Goal: Task Accomplishment & Management: Manage account settings

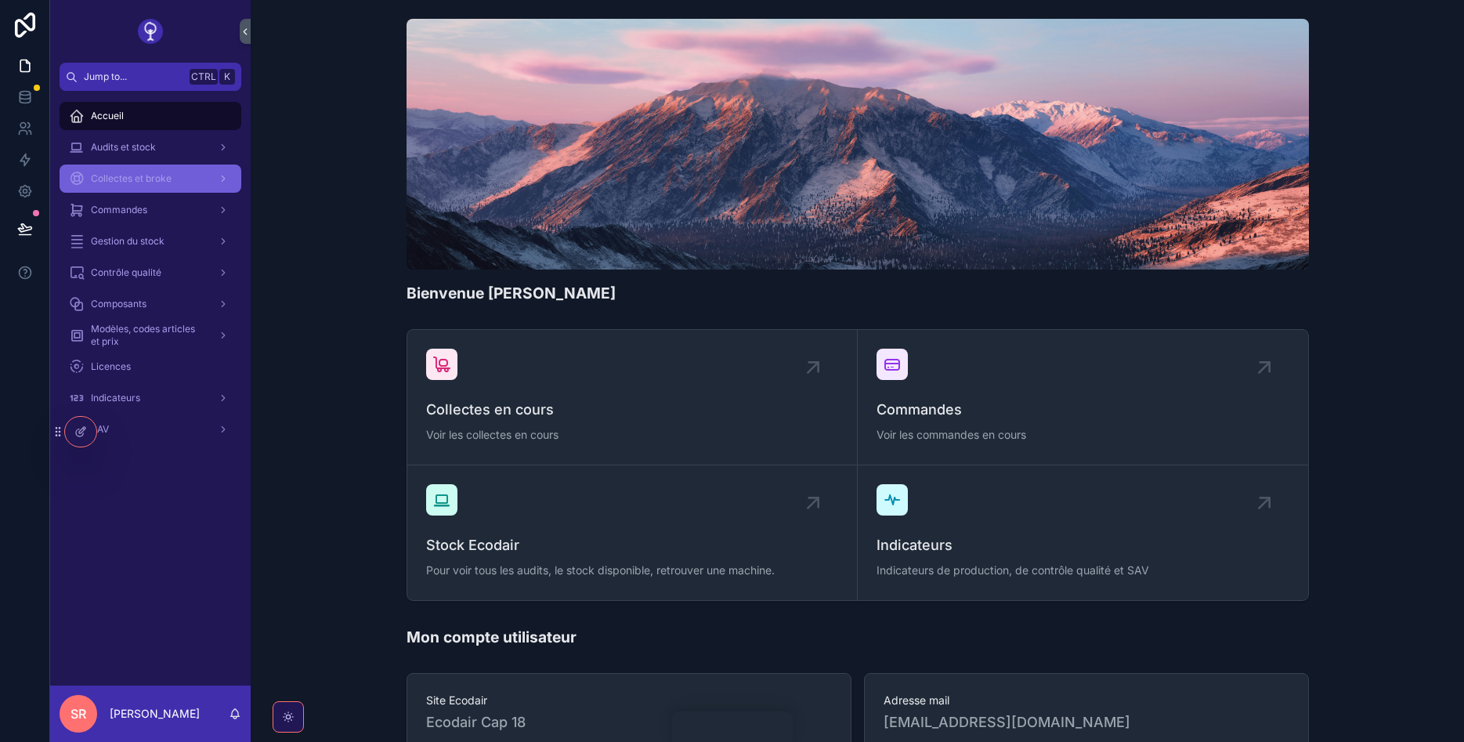
click at [165, 179] on span "Collectes et broke" at bounding box center [131, 178] width 81 height 13
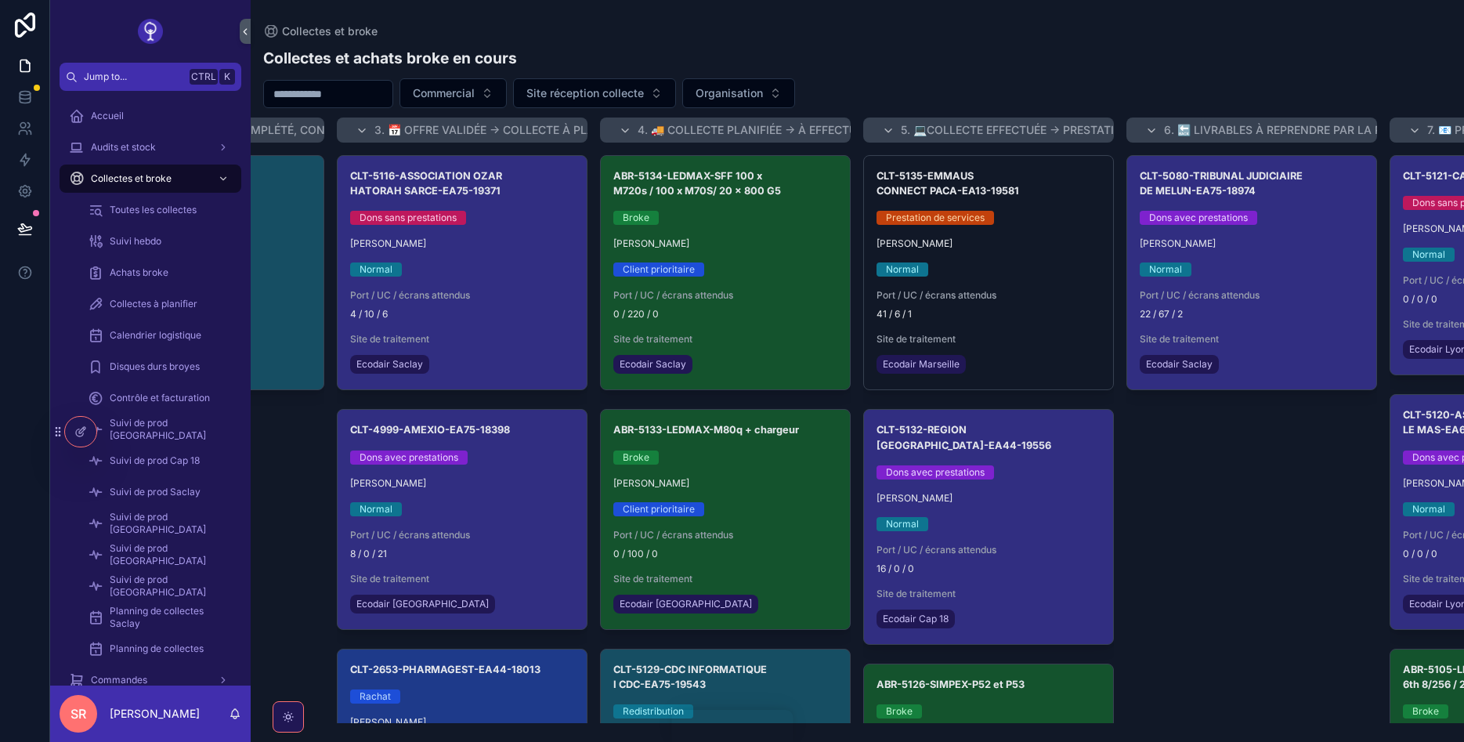
scroll to position [0, 450]
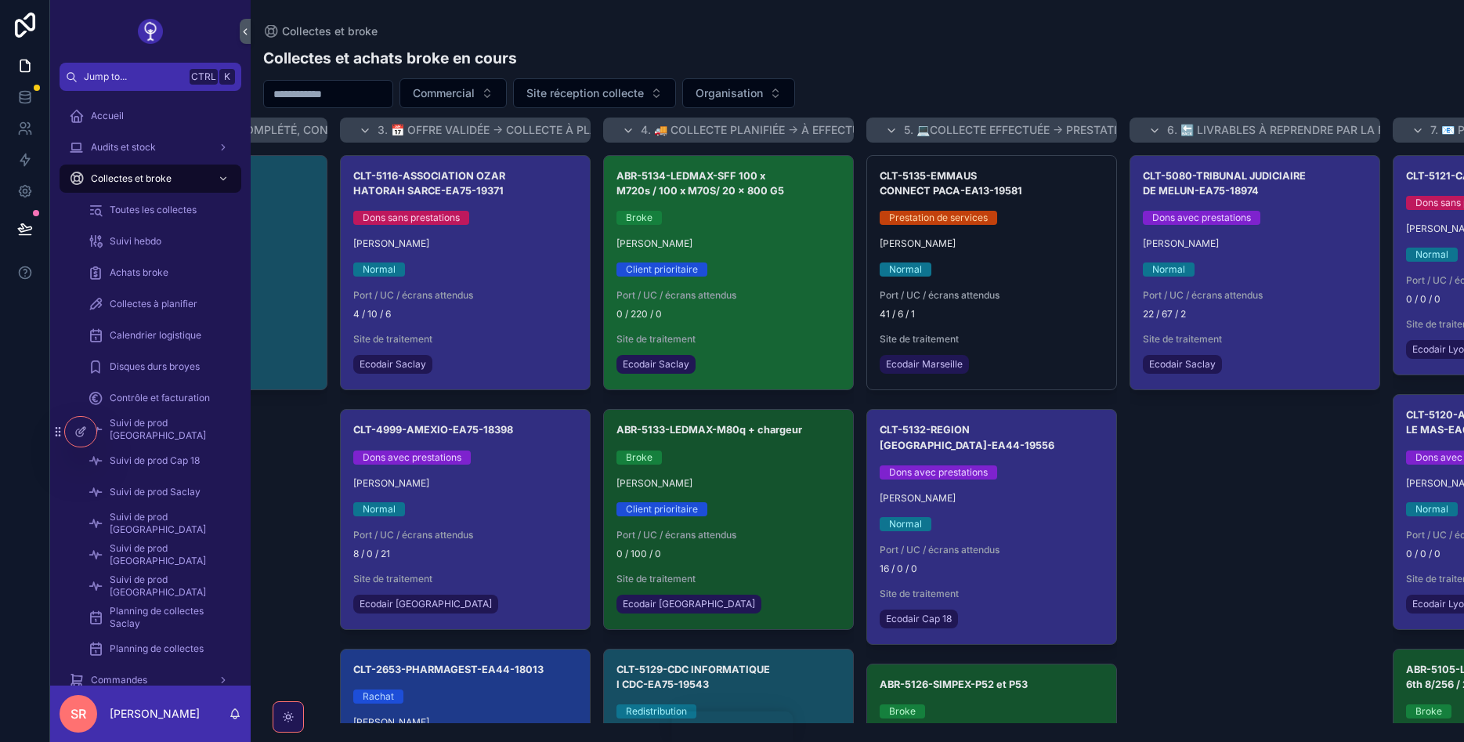
click at [796, 319] on span "0 / 220 / 0" at bounding box center [729, 314] width 224 height 13
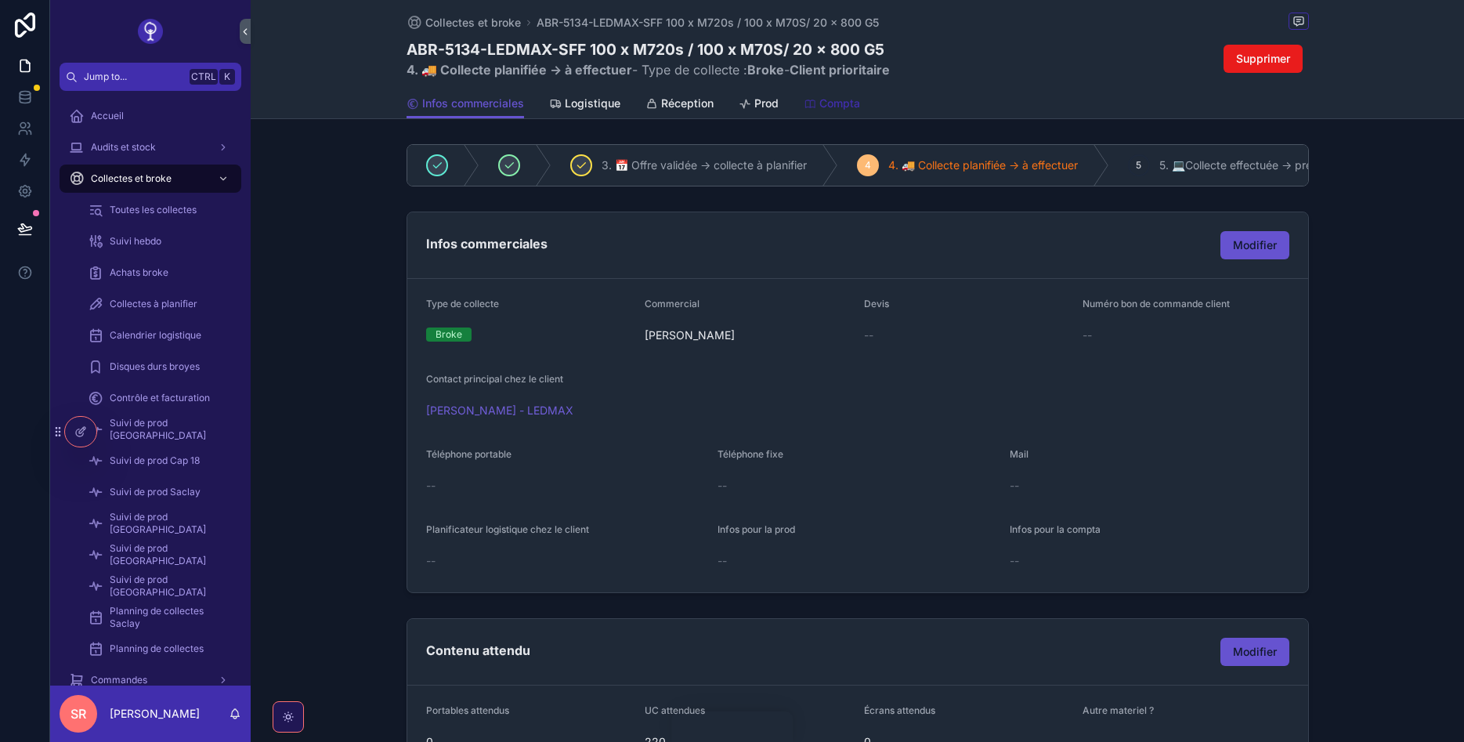
click at [827, 109] on span "Compta" at bounding box center [840, 104] width 41 height 16
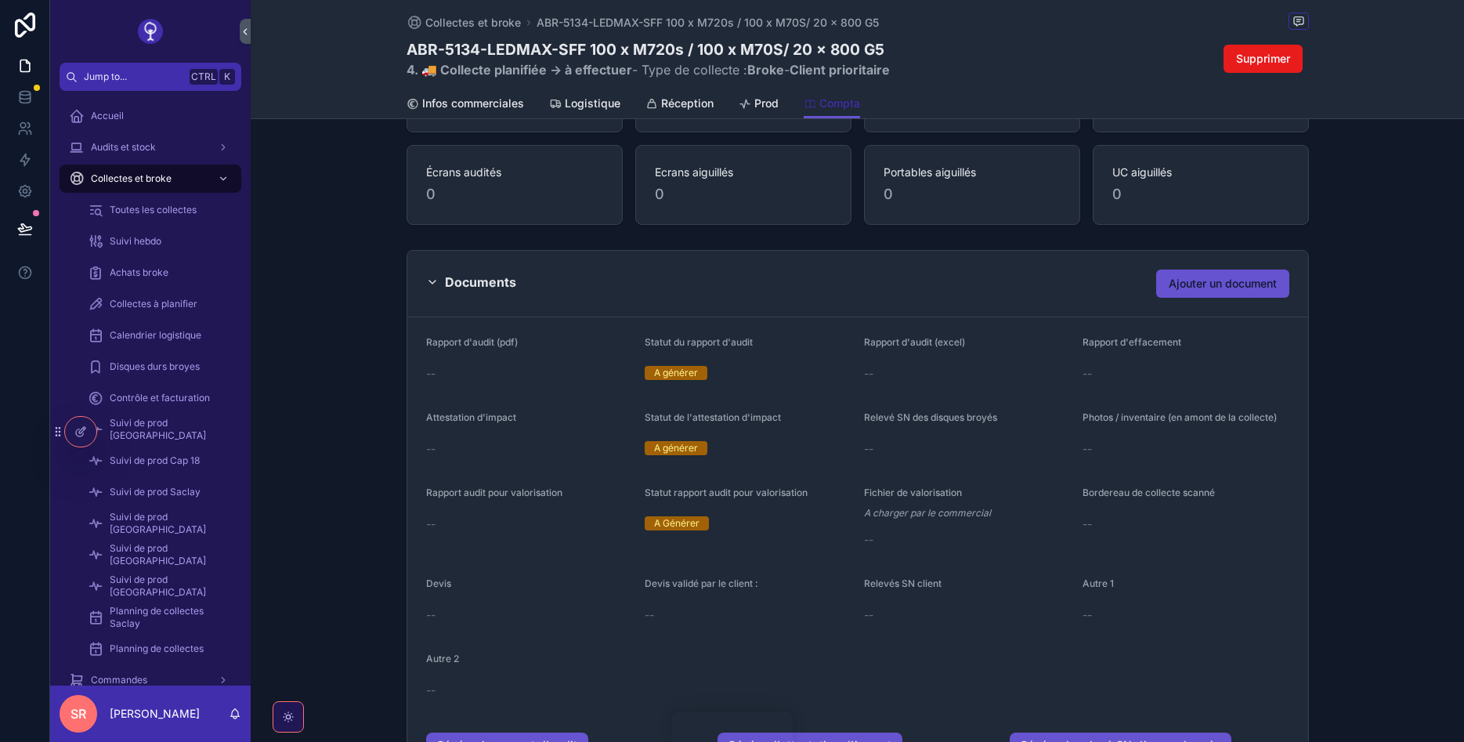
scroll to position [188, 0]
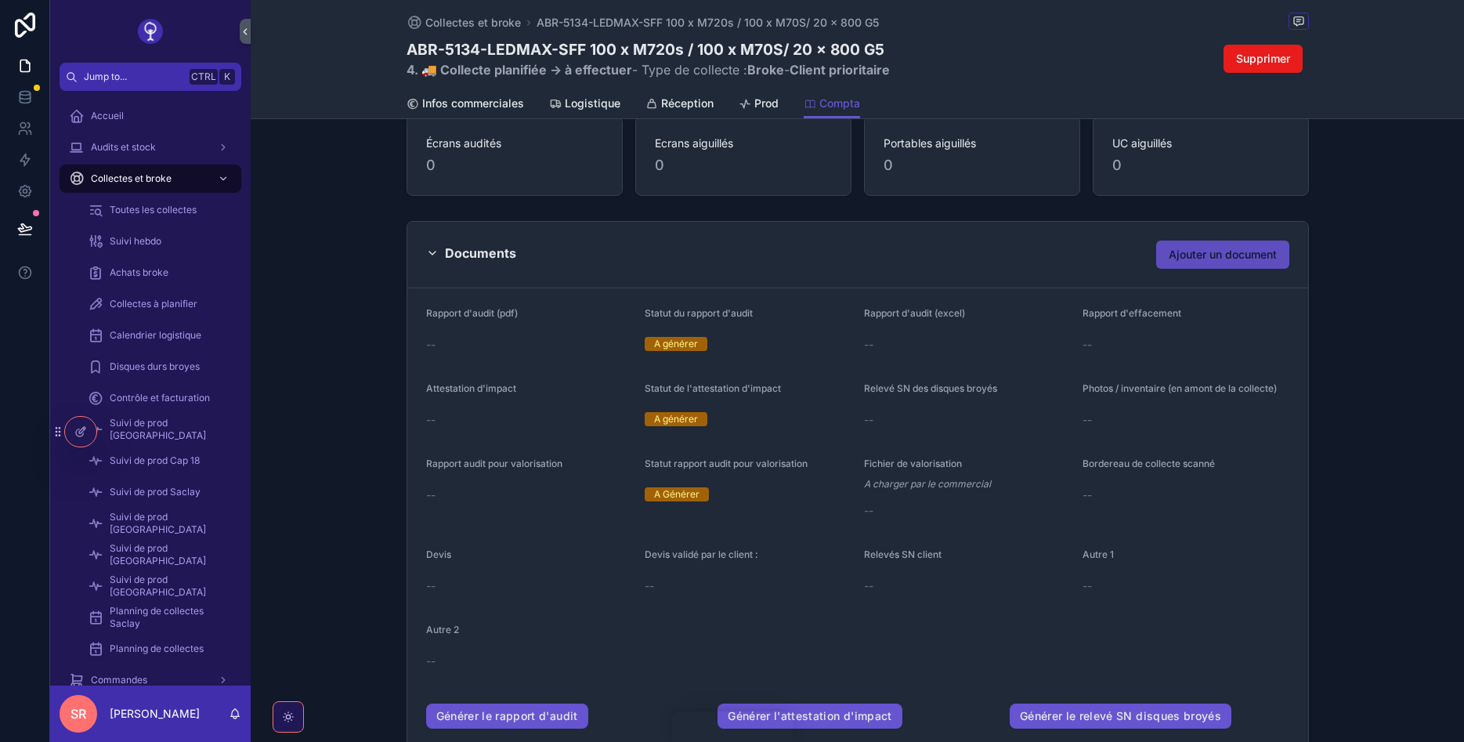
click at [1185, 241] on button "Ajouter un document" at bounding box center [1222, 255] width 133 height 28
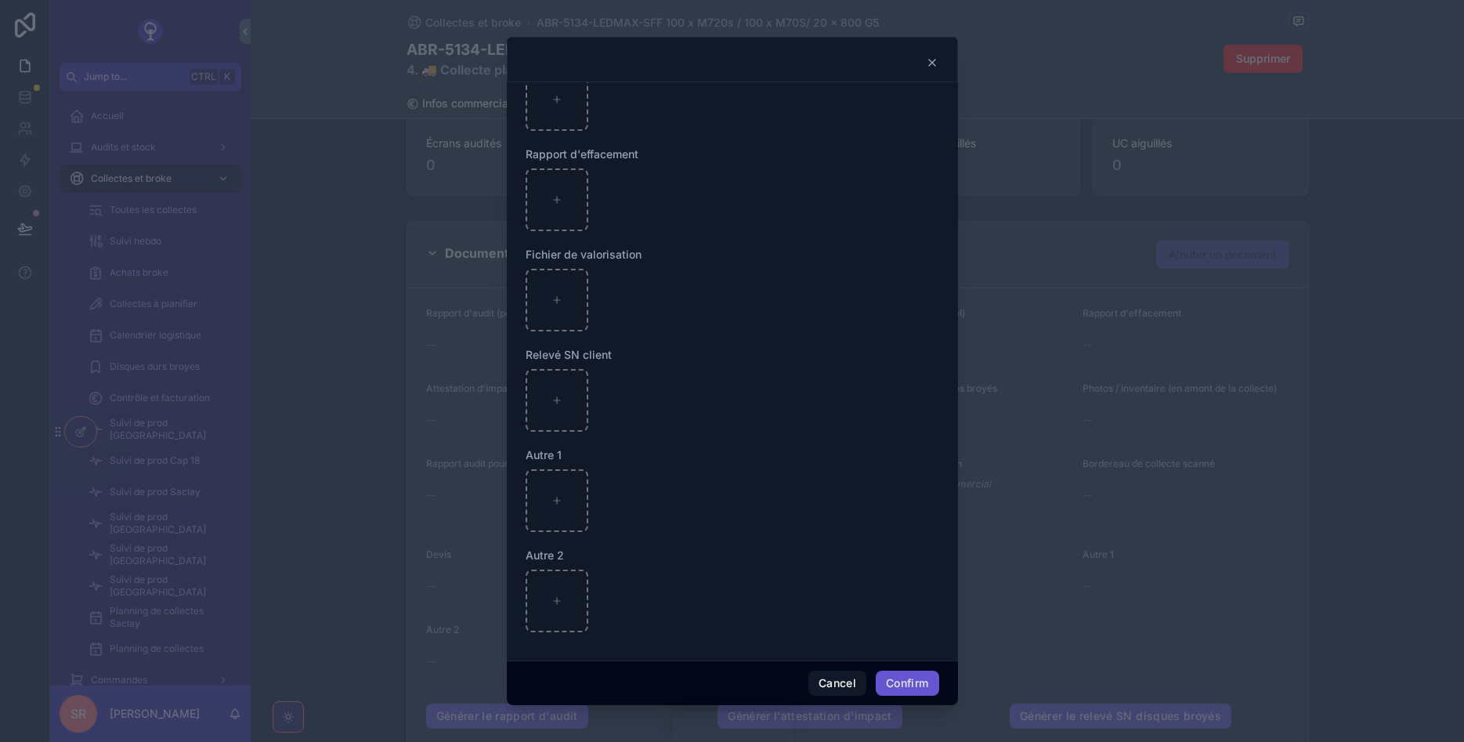
scroll to position [0, 0]
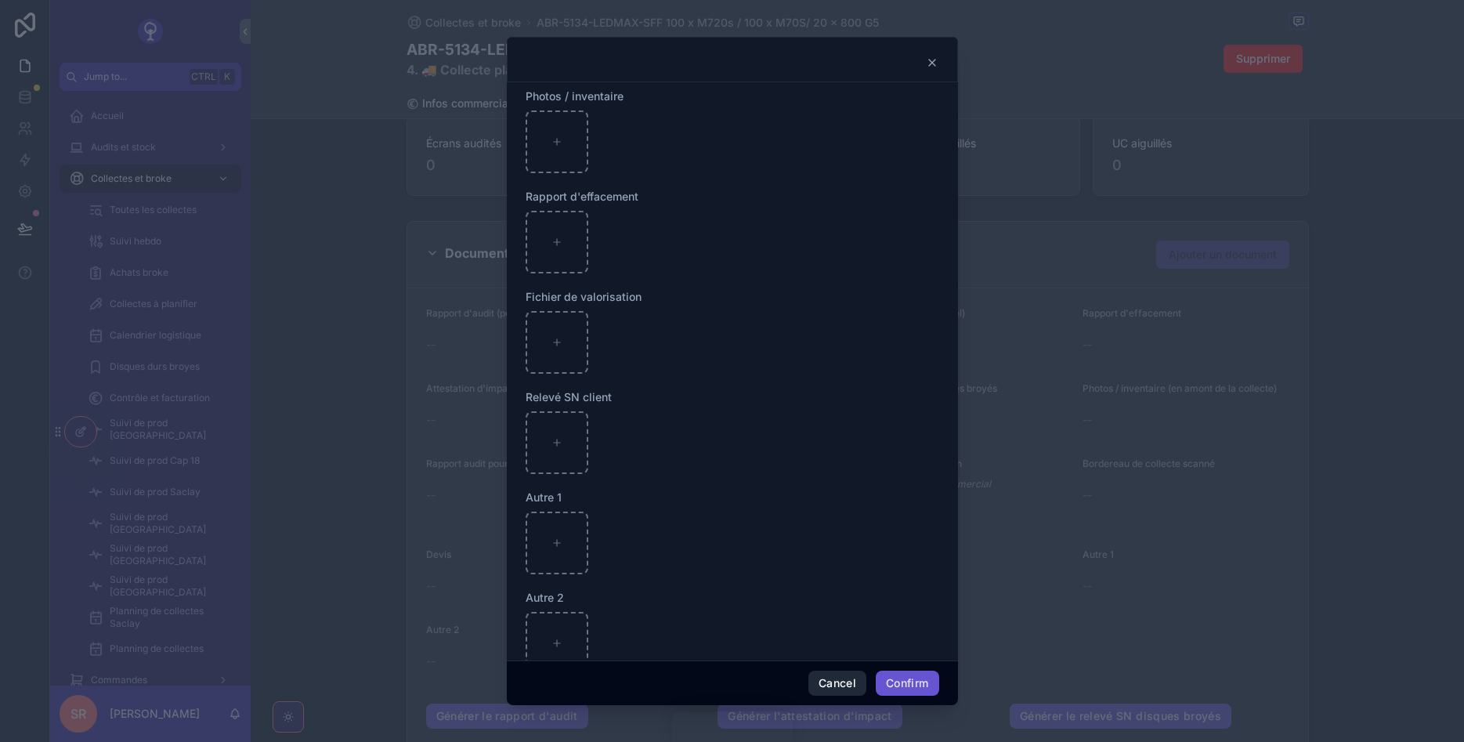
click at [844, 689] on button "Cancel" at bounding box center [838, 683] width 58 height 25
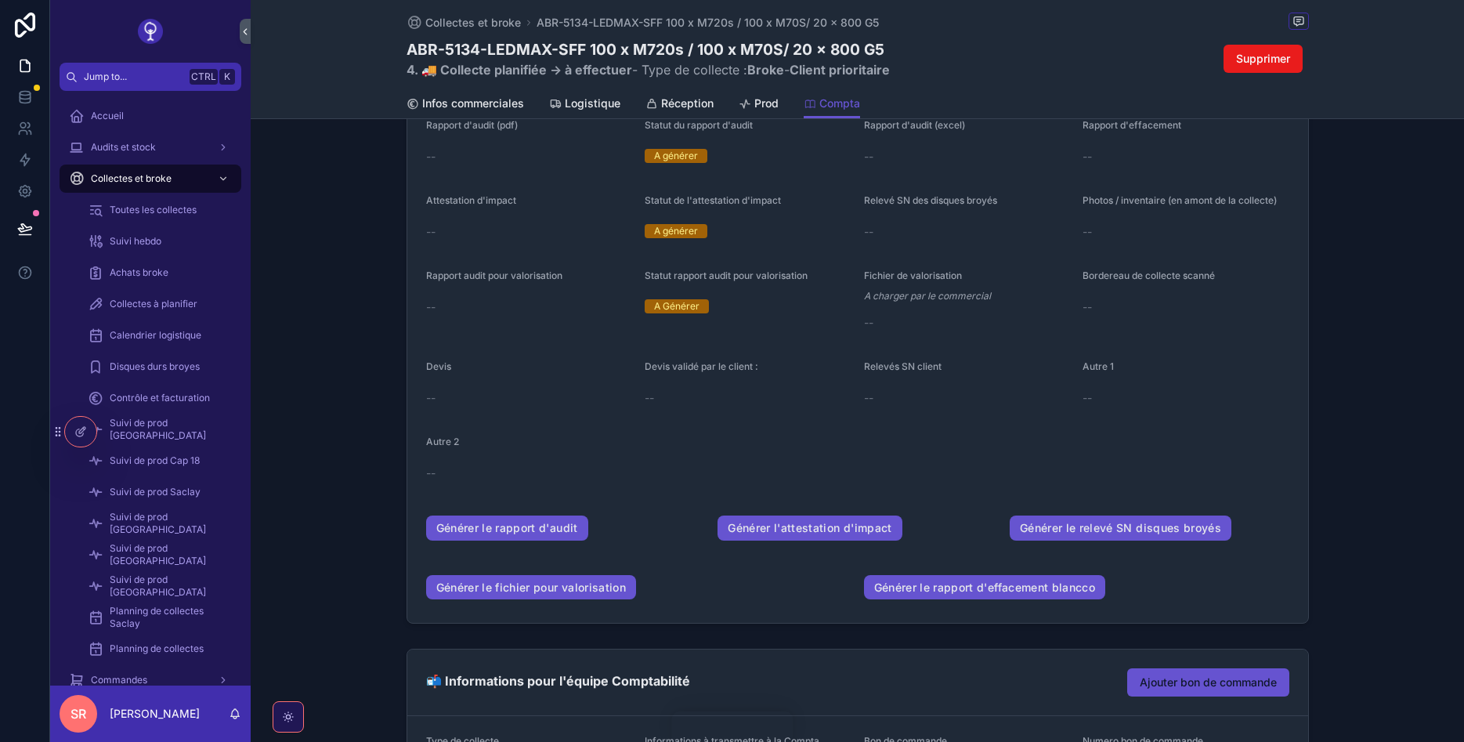
scroll to position [188, 0]
